Goal: Navigation & Orientation: Find specific page/section

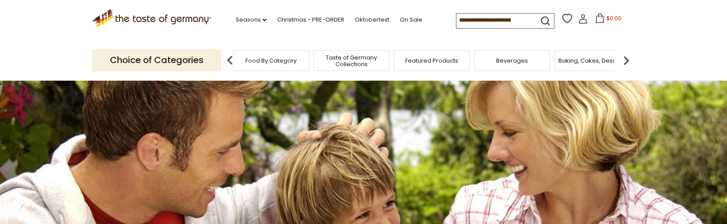
click at [274, 62] on span "Food By Category" at bounding box center [270, 60] width 51 height 7
click at [267, 58] on span "Food By Category" at bounding box center [270, 60] width 51 height 7
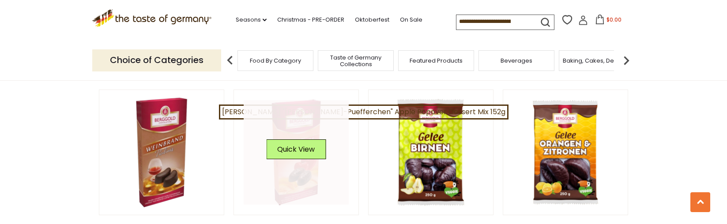
scroll to position [305, 0]
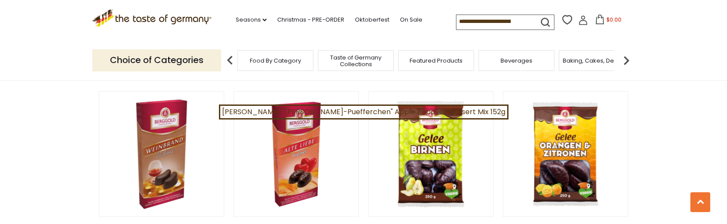
click at [224, 58] on img at bounding box center [230, 61] width 18 height 18
click at [274, 65] on div "Food By Category" at bounding box center [275, 60] width 76 height 21
click at [156, 61] on p "Choice of Categories" at bounding box center [156, 60] width 129 height 22
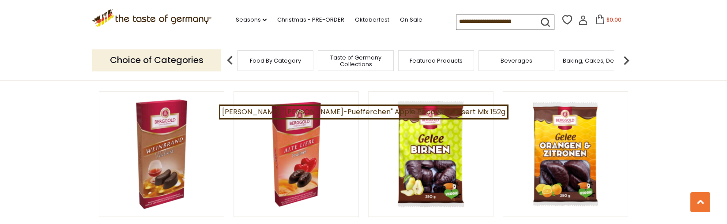
click at [156, 61] on p "Choice of Categories" at bounding box center [156, 60] width 129 height 22
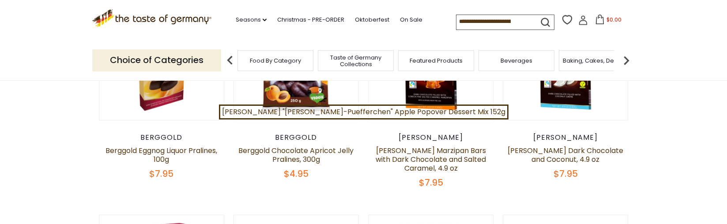
scroll to position [0, 0]
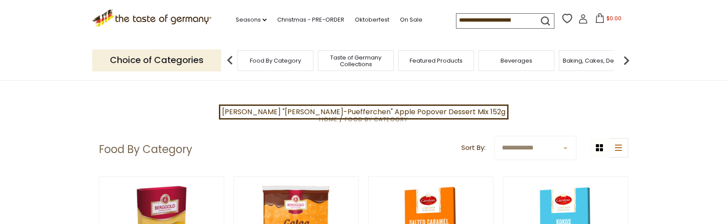
click at [151, 154] on h1 "Food By Category" at bounding box center [146, 149] width 94 height 13
click at [377, 120] on span "Food By Category" at bounding box center [376, 119] width 63 height 8
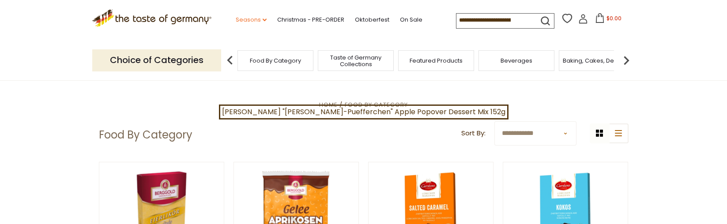
click at [236, 19] on link "Seasons dropdown_arrow" at bounding box center [251, 20] width 31 height 10
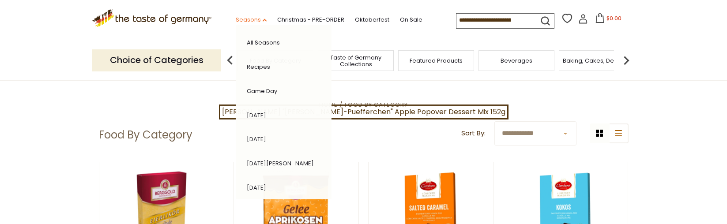
scroll to position [14, 0]
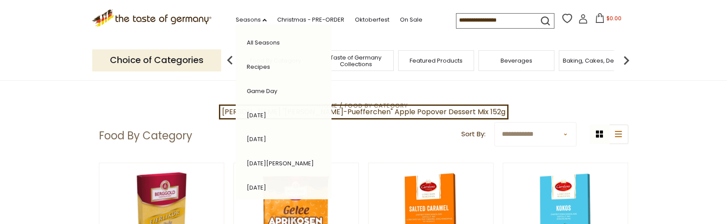
click at [430, 61] on span "Featured Products" at bounding box center [436, 60] width 53 height 7
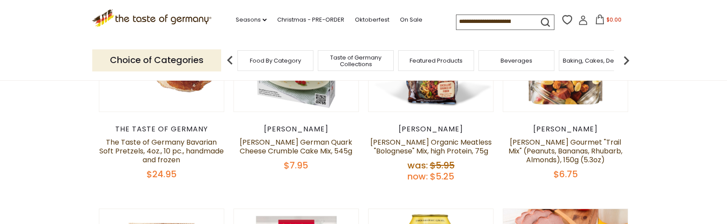
scroll to position [189, 0]
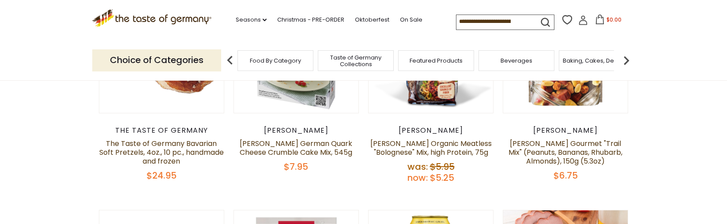
click at [627, 59] on img at bounding box center [627, 61] width 18 height 18
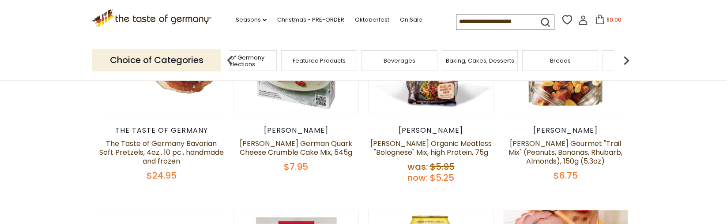
click at [487, 62] on span "Baking, Cakes, Desserts" at bounding box center [480, 60] width 68 height 7
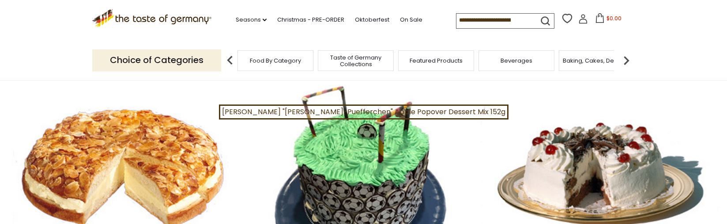
click at [627, 59] on img at bounding box center [627, 61] width 18 height 18
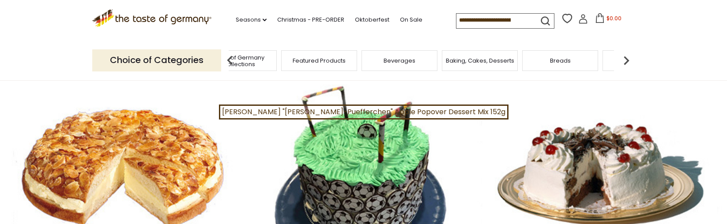
click at [627, 59] on img at bounding box center [627, 61] width 18 height 18
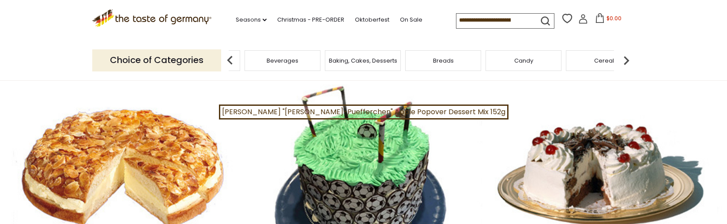
click at [627, 59] on img at bounding box center [627, 61] width 18 height 18
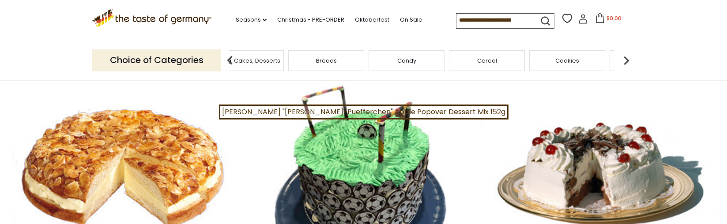
click at [627, 59] on img at bounding box center [627, 61] width 18 height 18
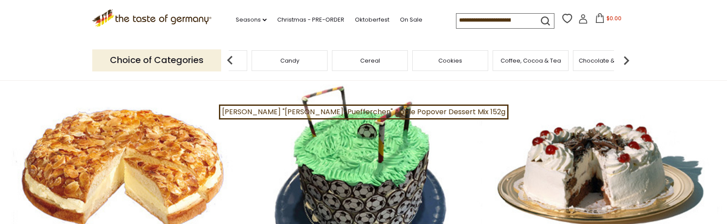
click at [627, 59] on img at bounding box center [627, 61] width 18 height 18
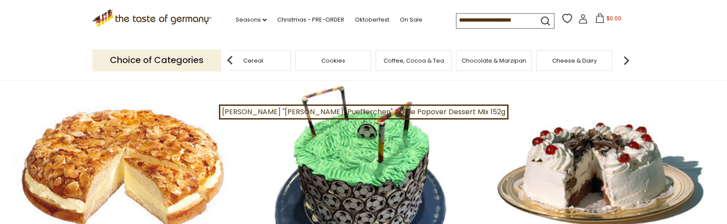
click at [628, 59] on img at bounding box center [627, 61] width 18 height 18
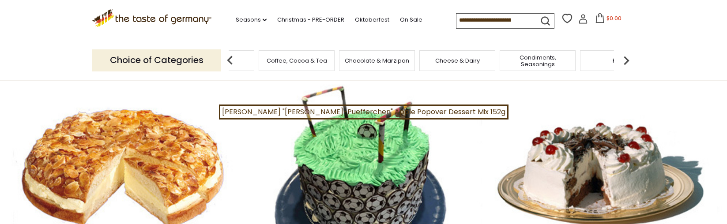
click at [464, 61] on span "Cheese & Dairy" at bounding box center [457, 60] width 45 height 7
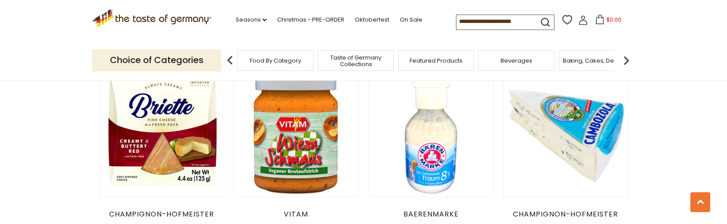
scroll to position [355, 0]
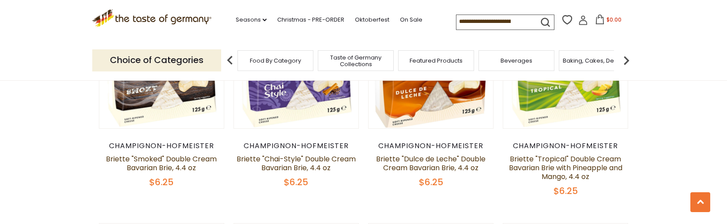
click at [625, 59] on img at bounding box center [627, 61] width 18 height 18
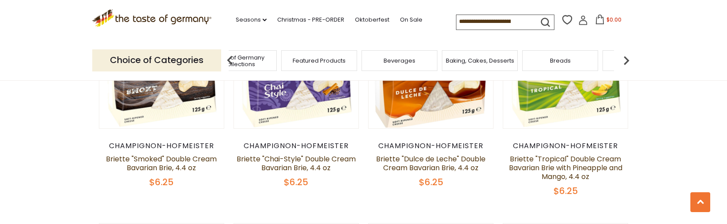
click at [626, 59] on img at bounding box center [627, 61] width 18 height 18
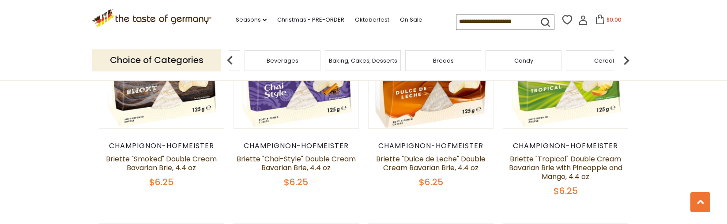
click at [628, 60] on img at bounding box center [627, 61] width 18 height 18
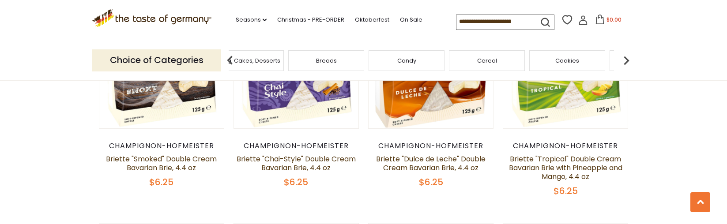
click at [628, 60] on img at bounding box center [627, 61] width 18 height 18
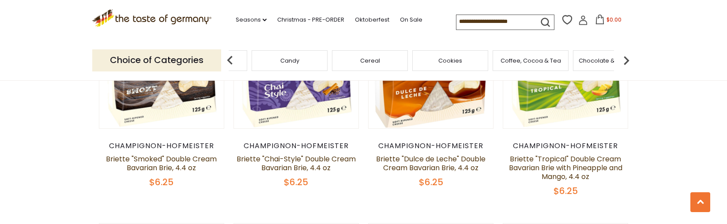
click at [628, 60] on img at bounding box center [627, 61] width 18 height 18
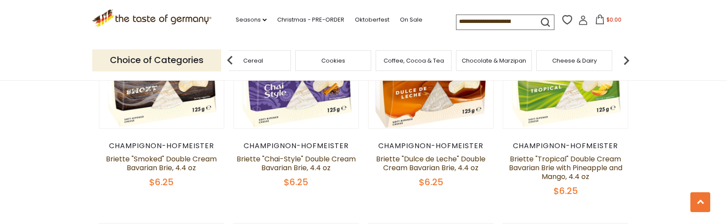
click at [628, 60] on img at bounding box center [627, 61] width 18 height 18
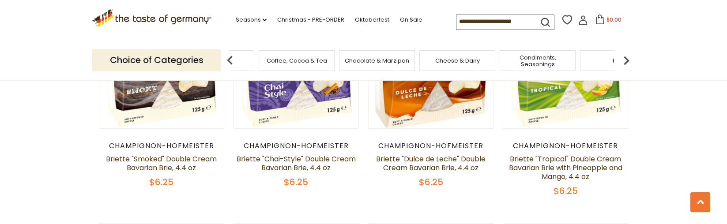
click at [628, 60] on img at bounding box center [627, 61] width 18 height 18
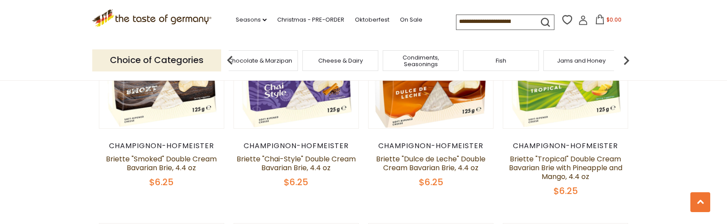
click at [589, 59] on span "Jams and Honey" at bounding box center [581, 60] width 49 height 7
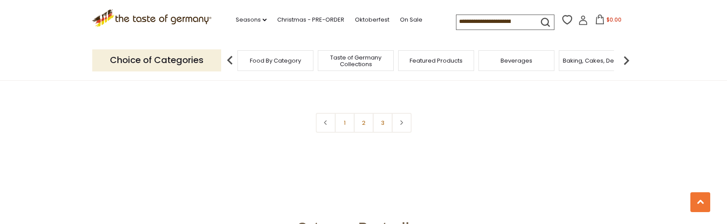
scroll to position [2218, 0]
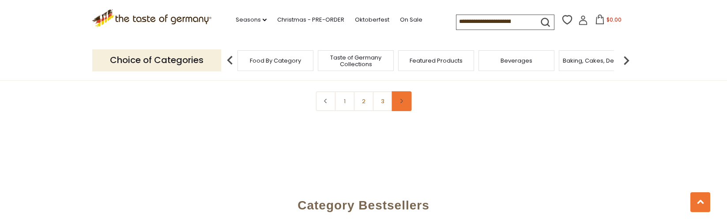
click at [401, 99] on icon at bounding box center [401, 101] width 5 height 4
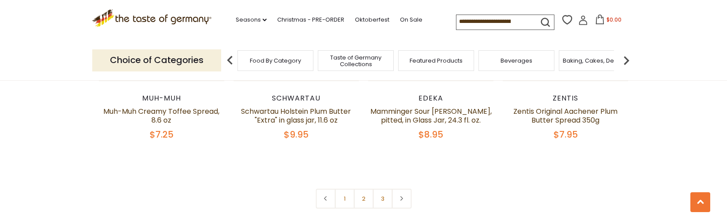
scroll to position [2116, 0]
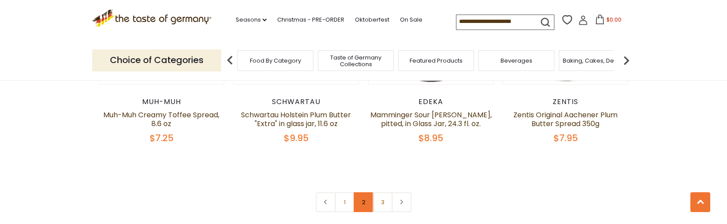
click at [365, 195] on link "2" at bounding box center [364, 202] width 20 height 20
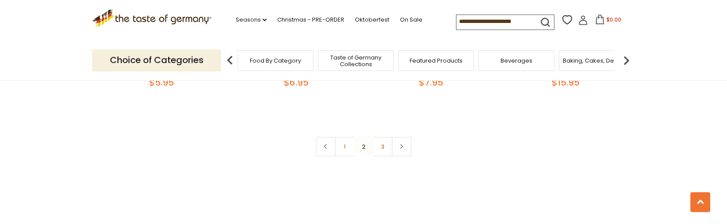
scroll to position [2158, 0]
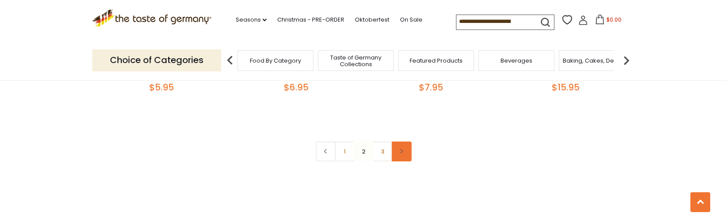
click at [404, 153] on icon at bounding box center [401, 151] width 5 height 4
click at [383, 154] on link "3" at bounding box center [383, 153] width 20 height 20
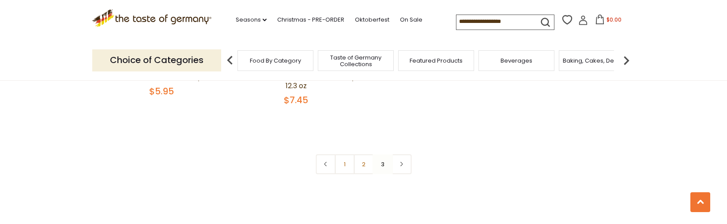
scroll to position [1941, 0]
